Goal: Register for event/course

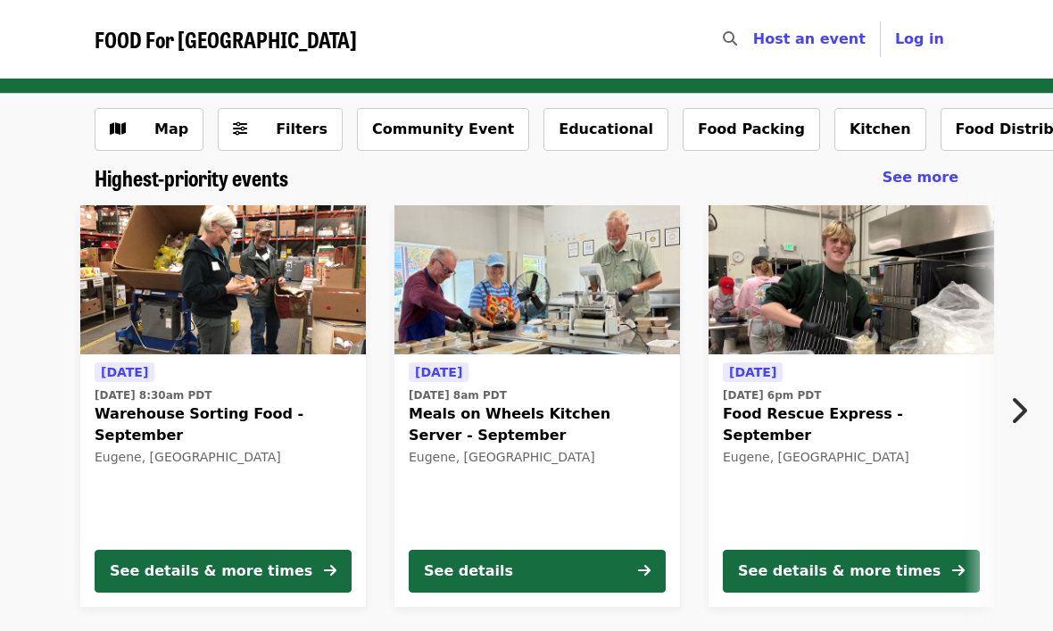
click at [1020, 411] on icon "chevron-right icon" at bounding box center [1019, 411] width 18 height 34
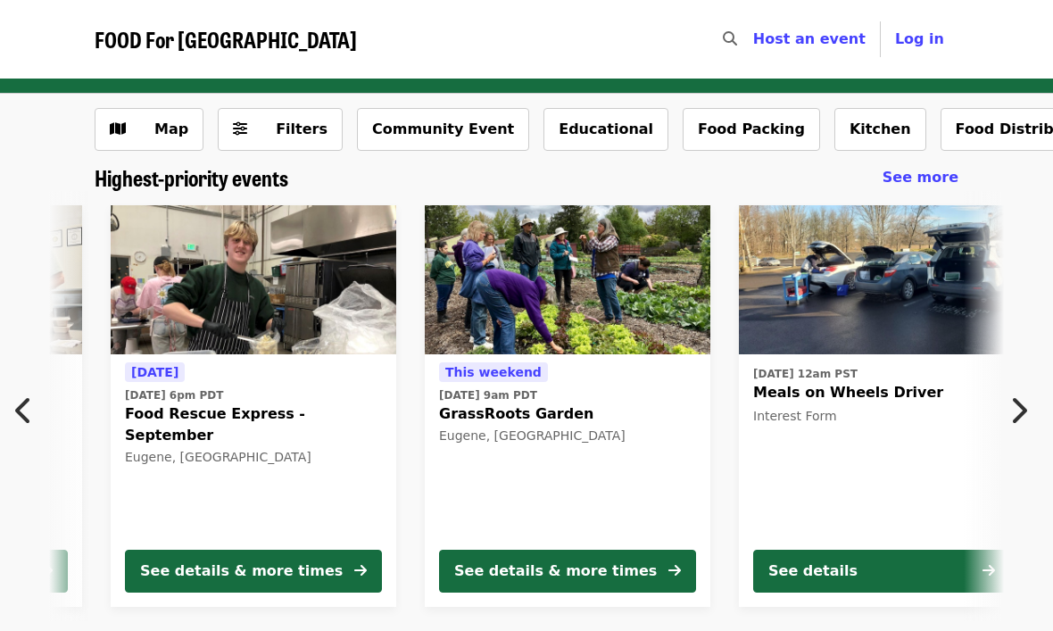
scroll to position [0, 695]
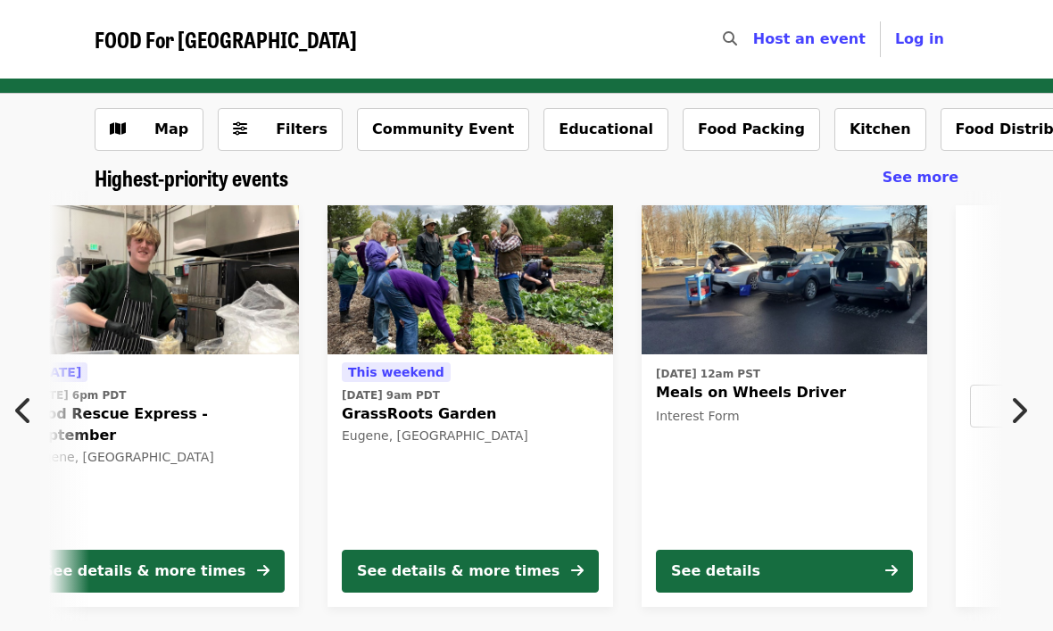
click at [1027, 395] on button "Next item" at bounding box center [1023, 411] width 59 height 50
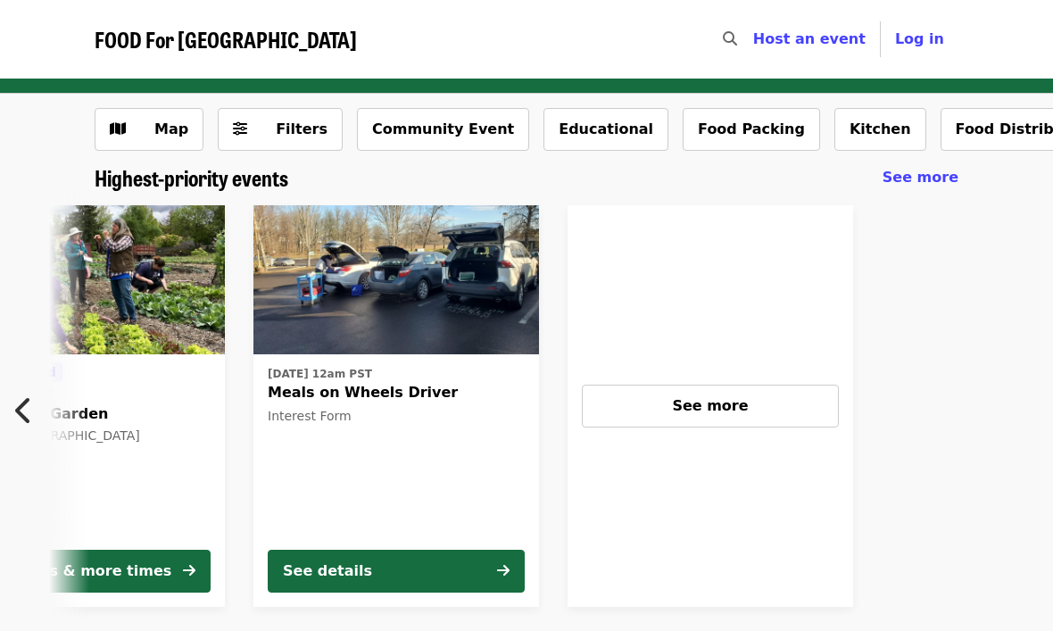
scroll to position [0, 1391]
click at [27, 404] on icon "chevron-left icon" at bounding box center [24, 411] width 18 height 34
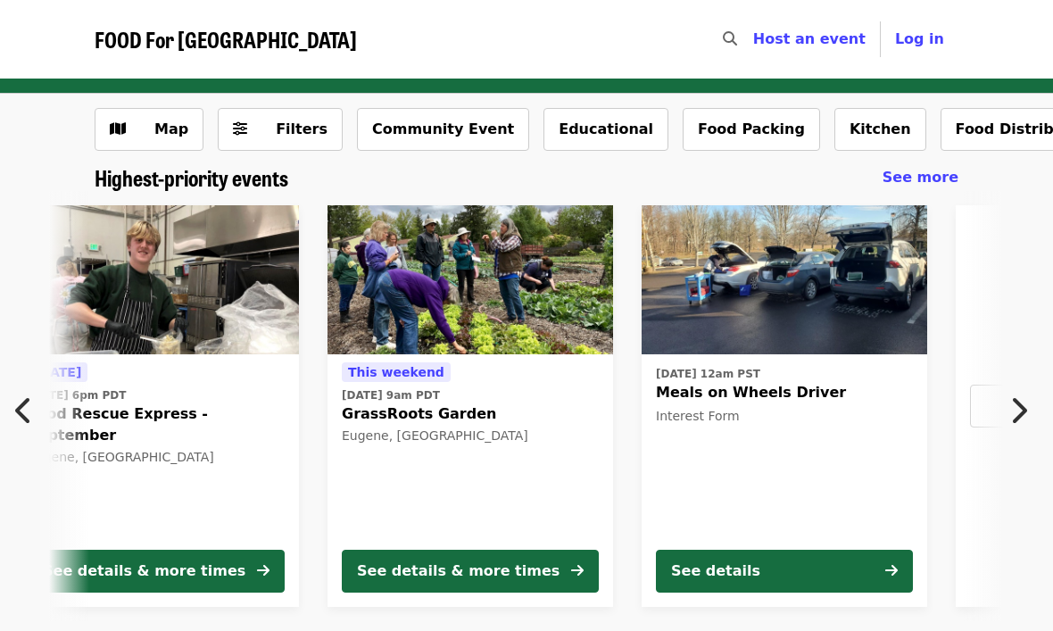
click at [21, 408] on icon "chevron-left icon" at bounding box center [24, 411] width 18 height 34
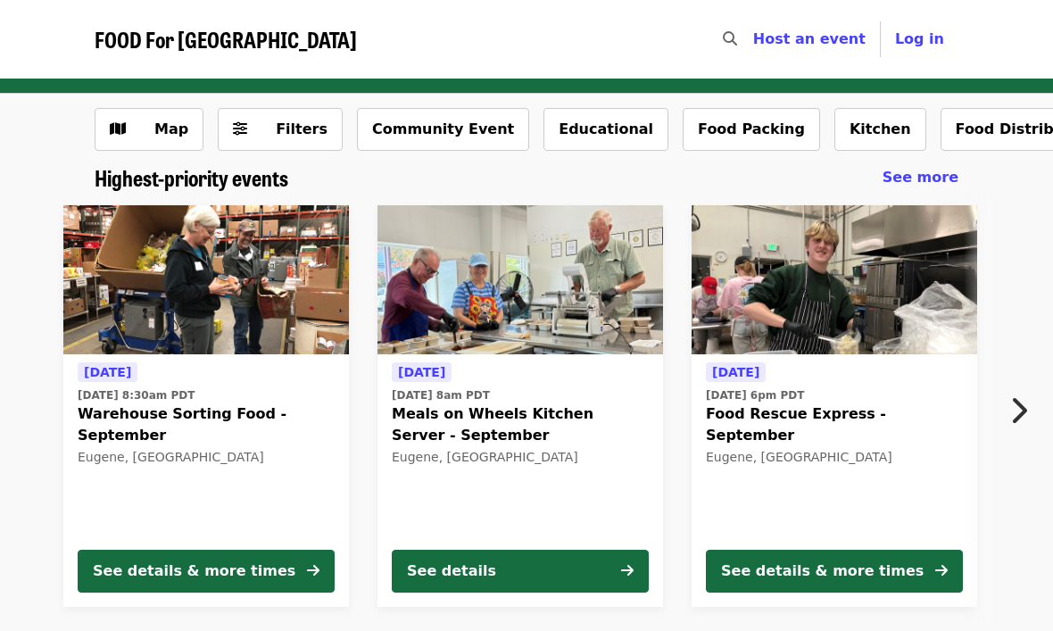
scroll to position [0, 0]
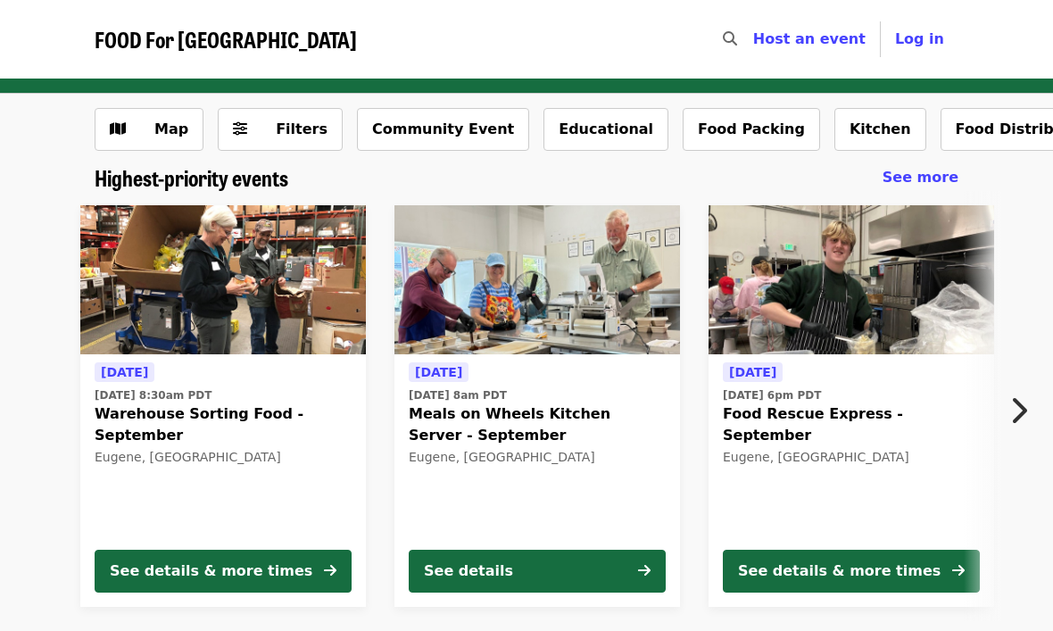
click at [123, 410] on span "Warehouse Sorting Food - September" at bounding box center [223, 424] width 257 height 43
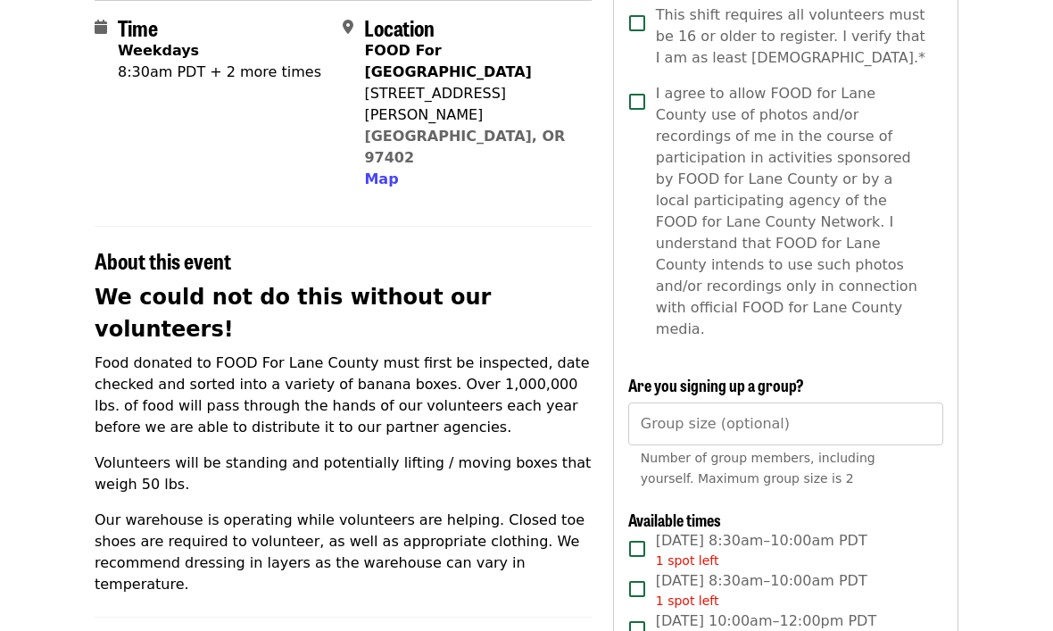
scroll to position [370, 0]
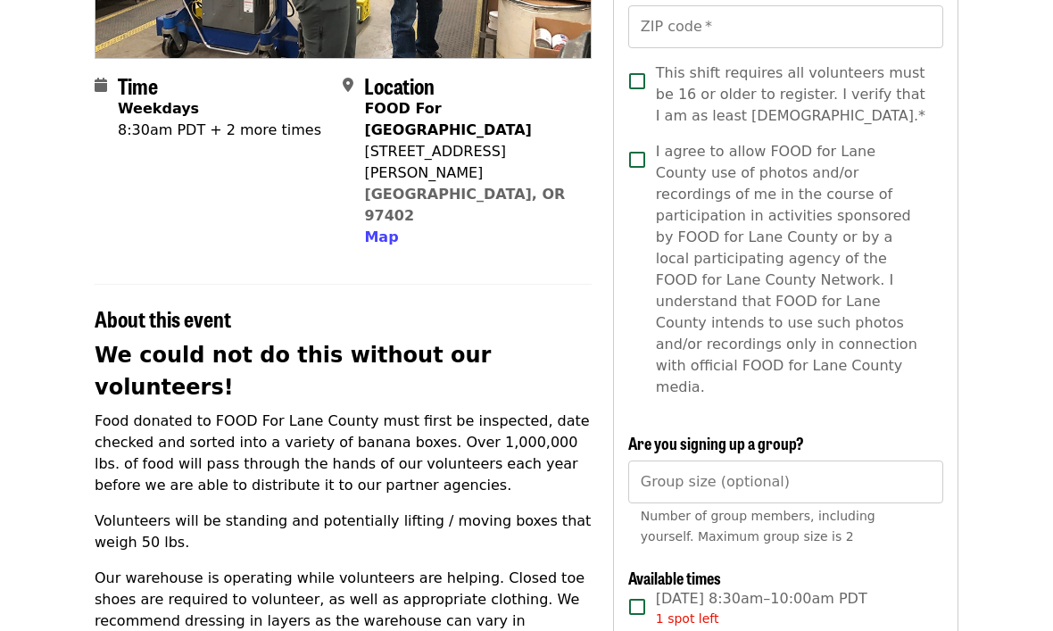
click at [292, 284] on div "About this event" at bounding box center [343, 308] width 497 height 48
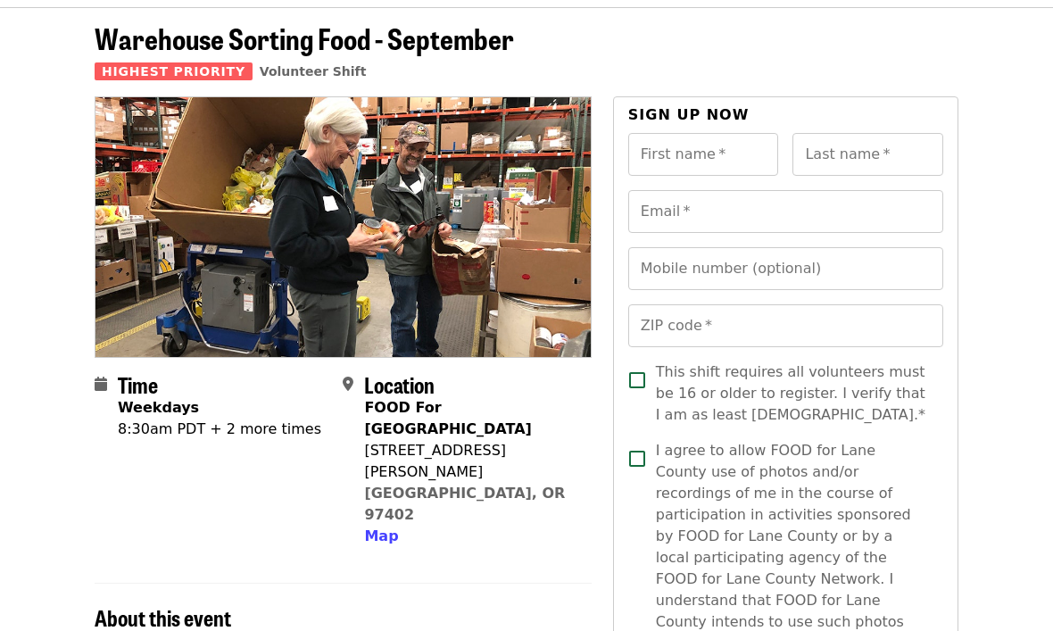
scroll to position [0, 0]
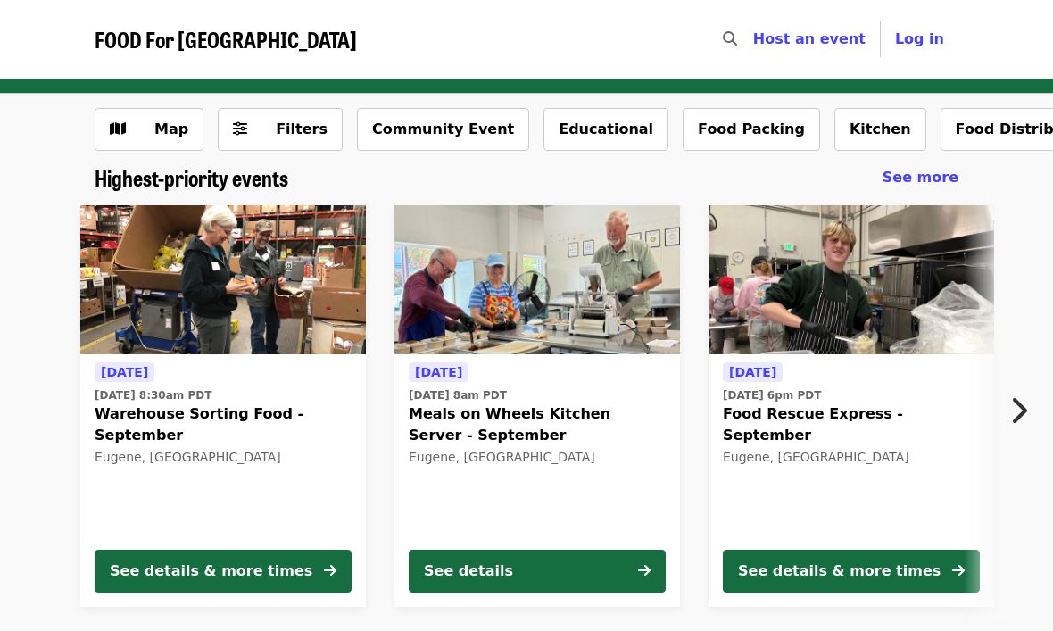
click at [1012, 405] on icon "chevron-right icon" at bounding box center [1019, 411] width 18 height 34
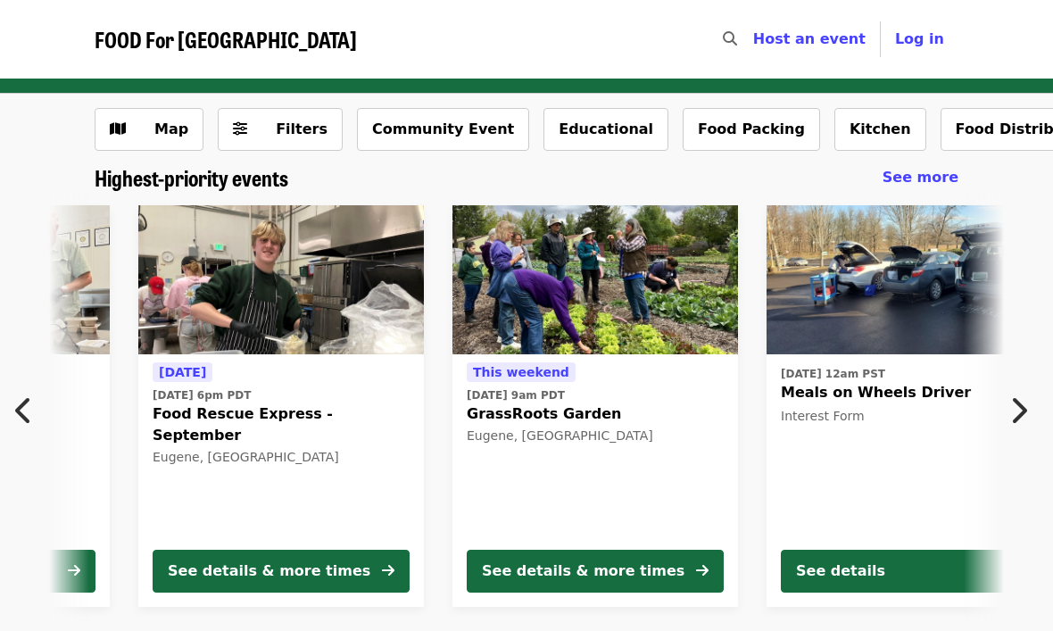
scroll to position [0, 695]
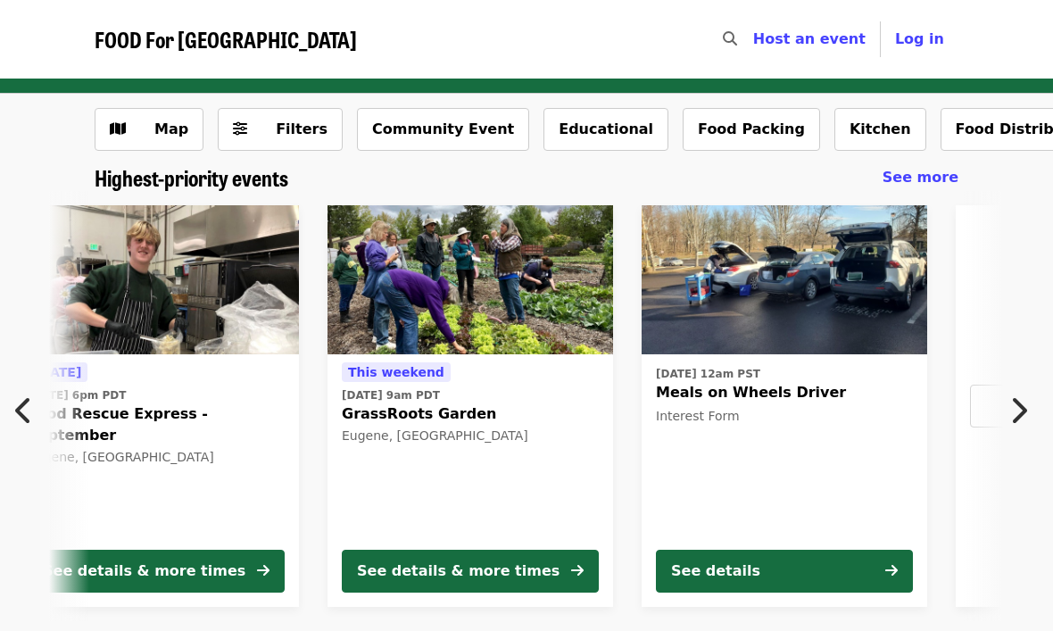
click at [1012, 408] on icon "chevron-right icon" at bounding box center [1019, 411] width 18 height 34
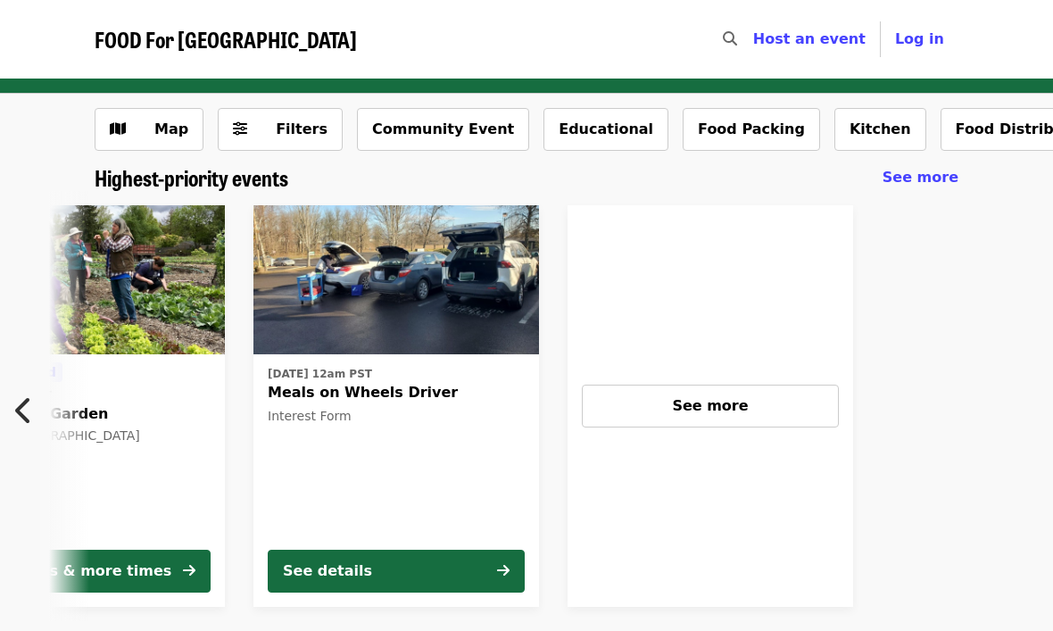
scroll to position [0, 1391]
click at [582, 417] on button "See more" at bounding box center [710, 406] width 257 height 43
